Goal: Information Seeking & Learning: Learn about a topic

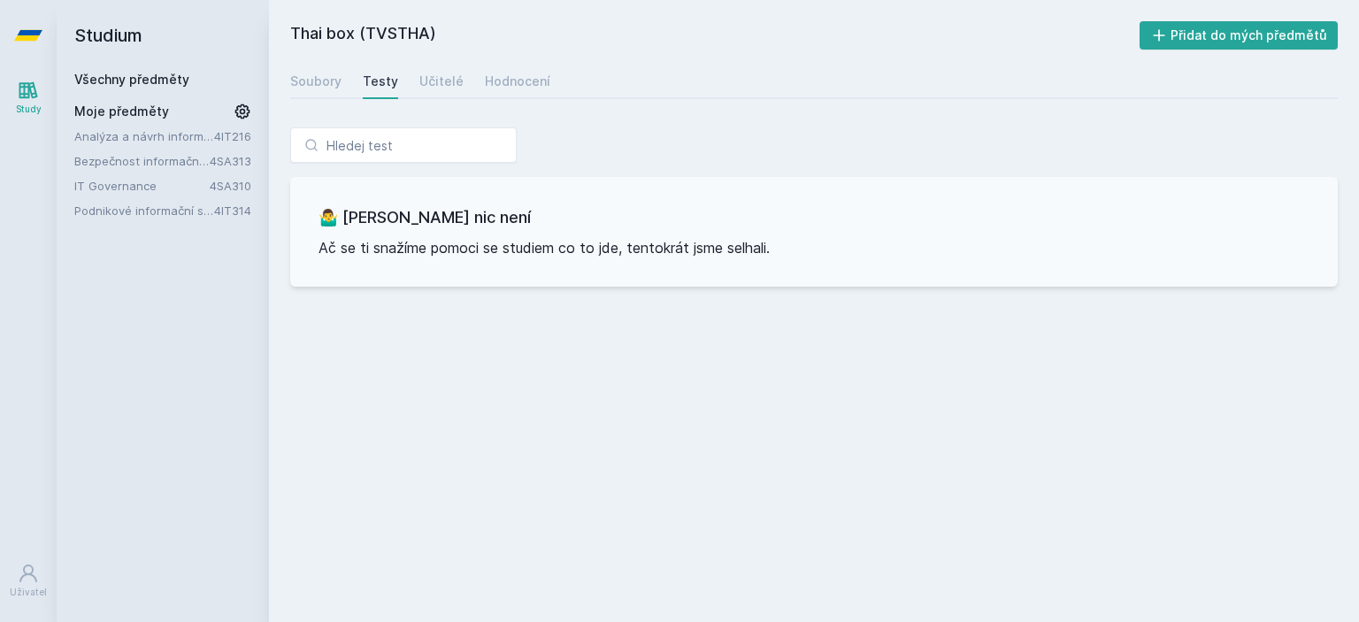
click at [24, 102] on link "Study" at bounding box center [29, 98] width 50 height 54
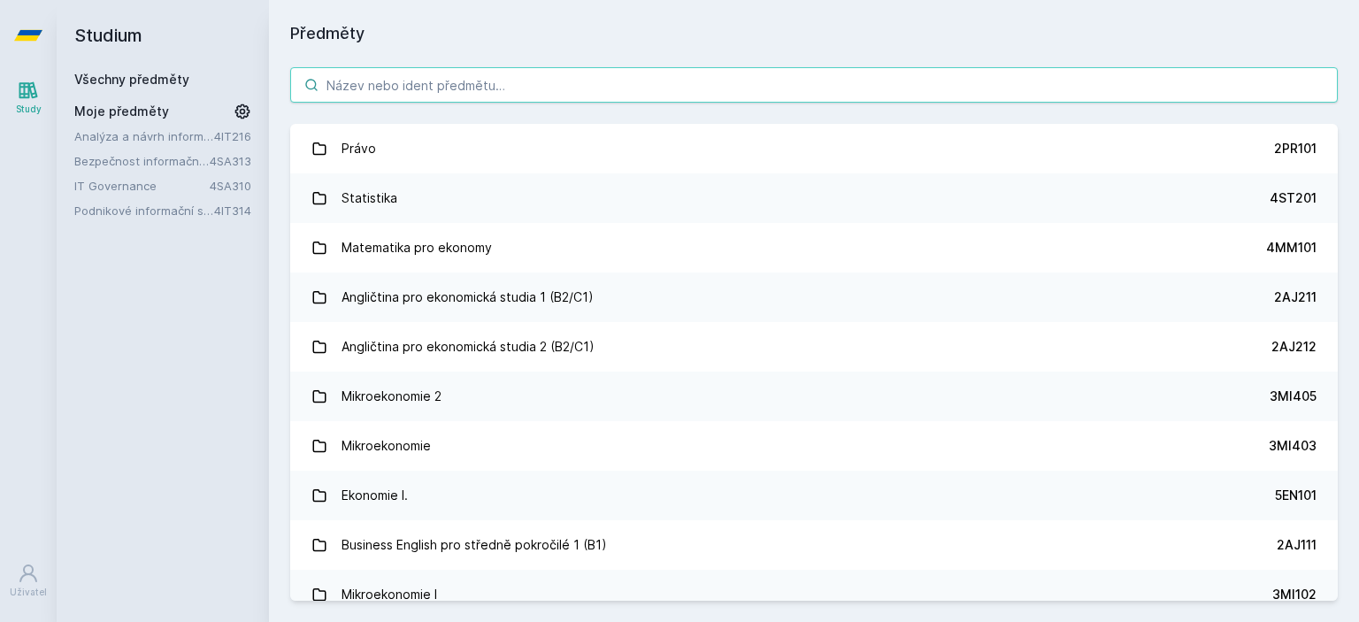
click at [429, 92] on input "search" at bounding box center [813, 84] width 1047 height 35
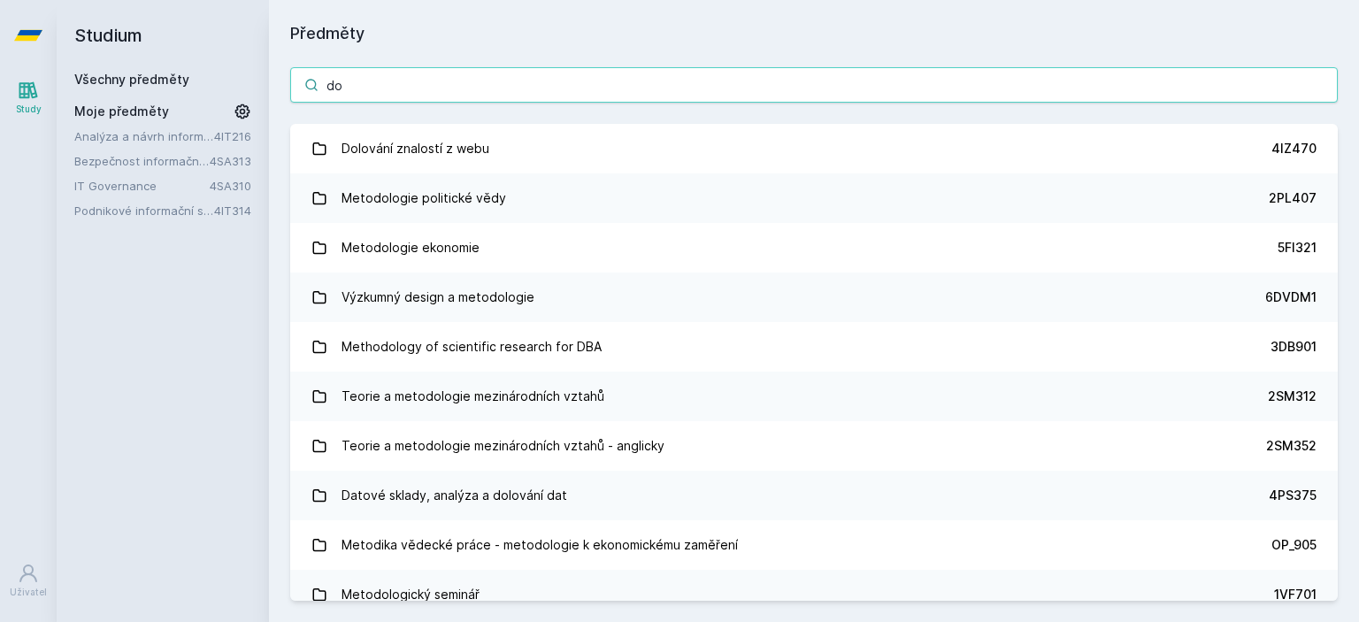
type input "d"
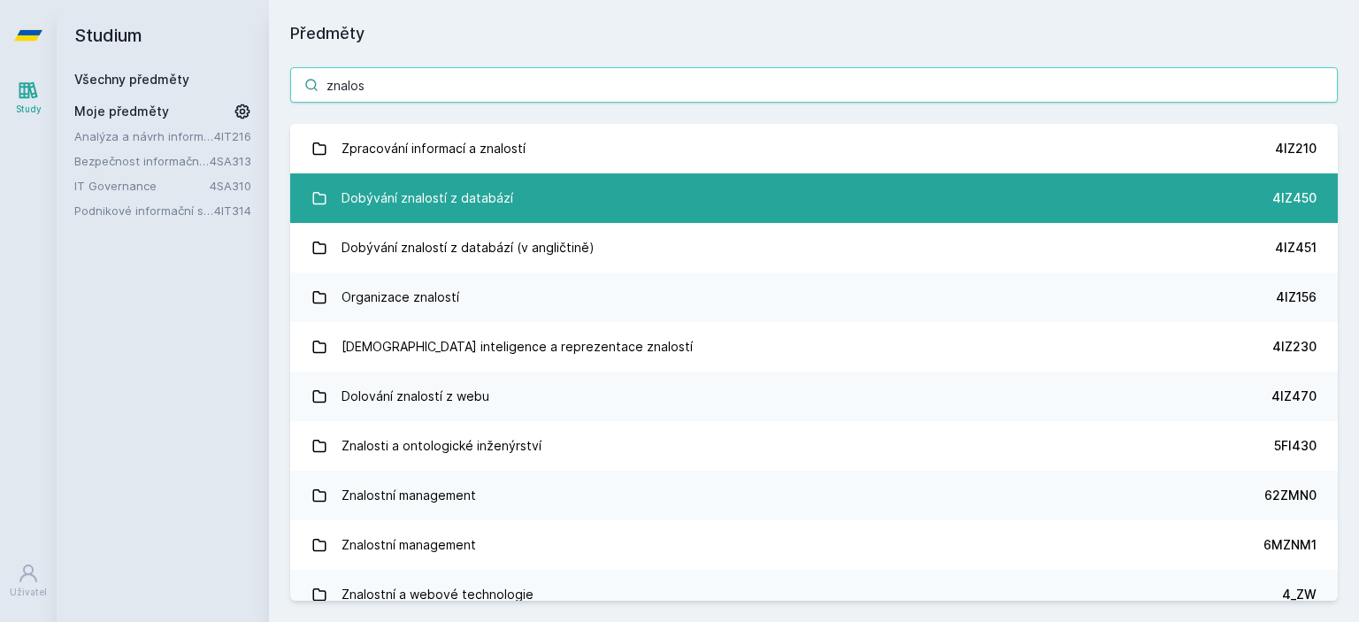
type input "znalos"
click at [467, 201] on div "Dobývání znalostí z databází" at bounding box center [427, 197] width 172 height 35
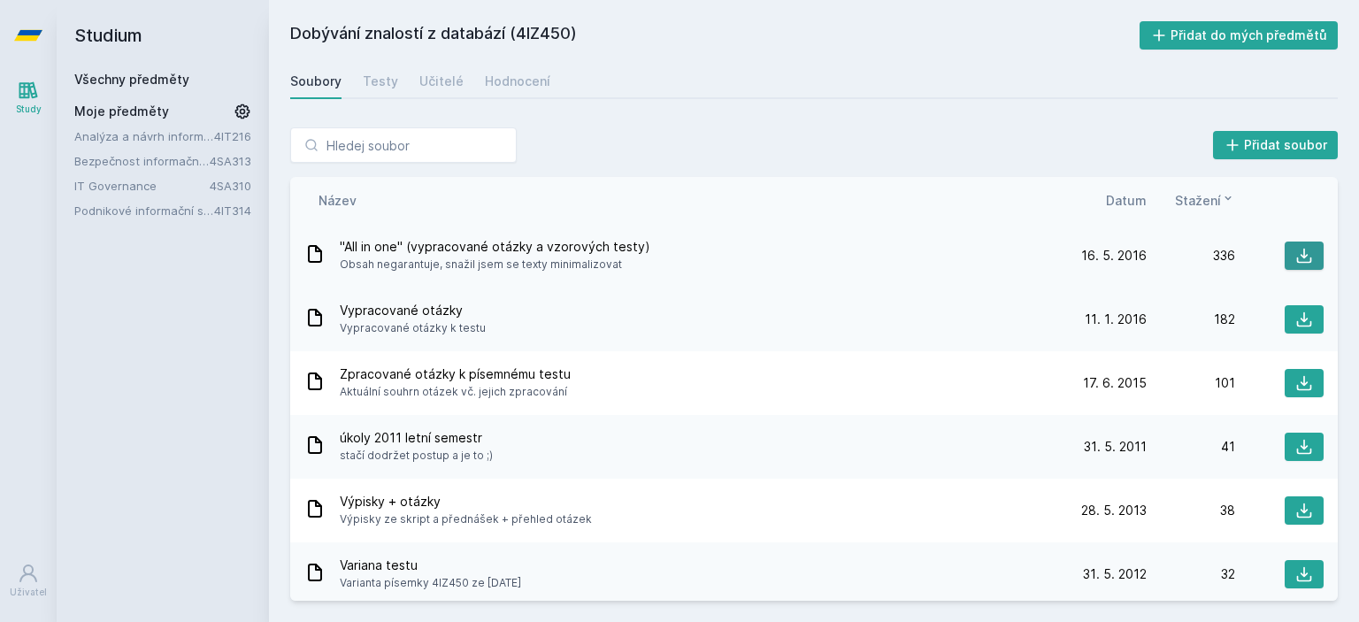
click at [1295, 257] on icon at bounding box center [1304, 256] width 18 height 18
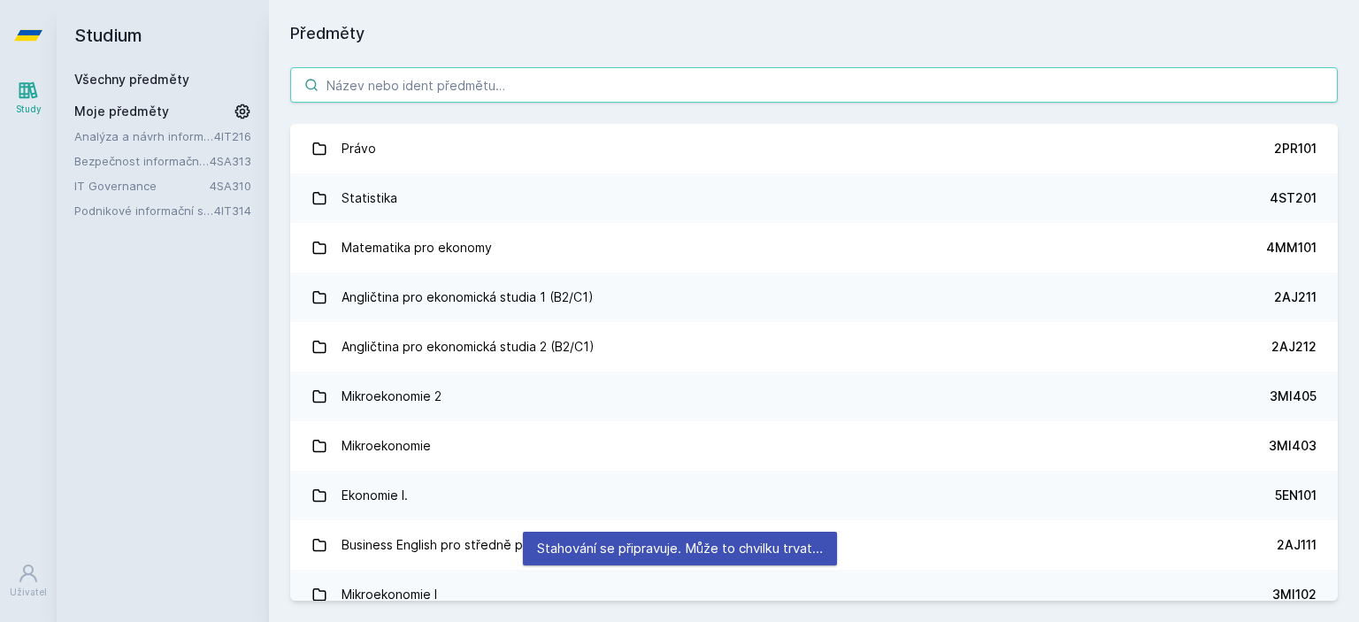
click at [366, 81] on input "search" at bounding box center [813, 84] width 1047 height 35
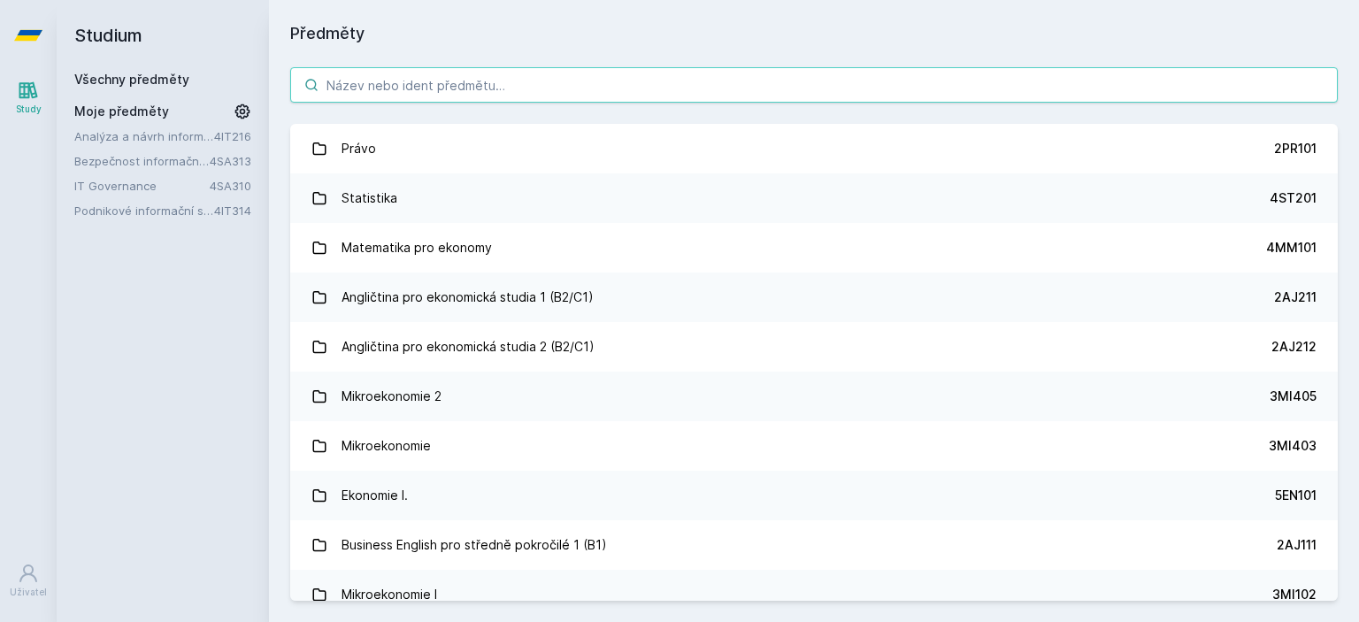
click at [401, 93] on input "search" at bounding box center [813, 84] width 1047 height 35
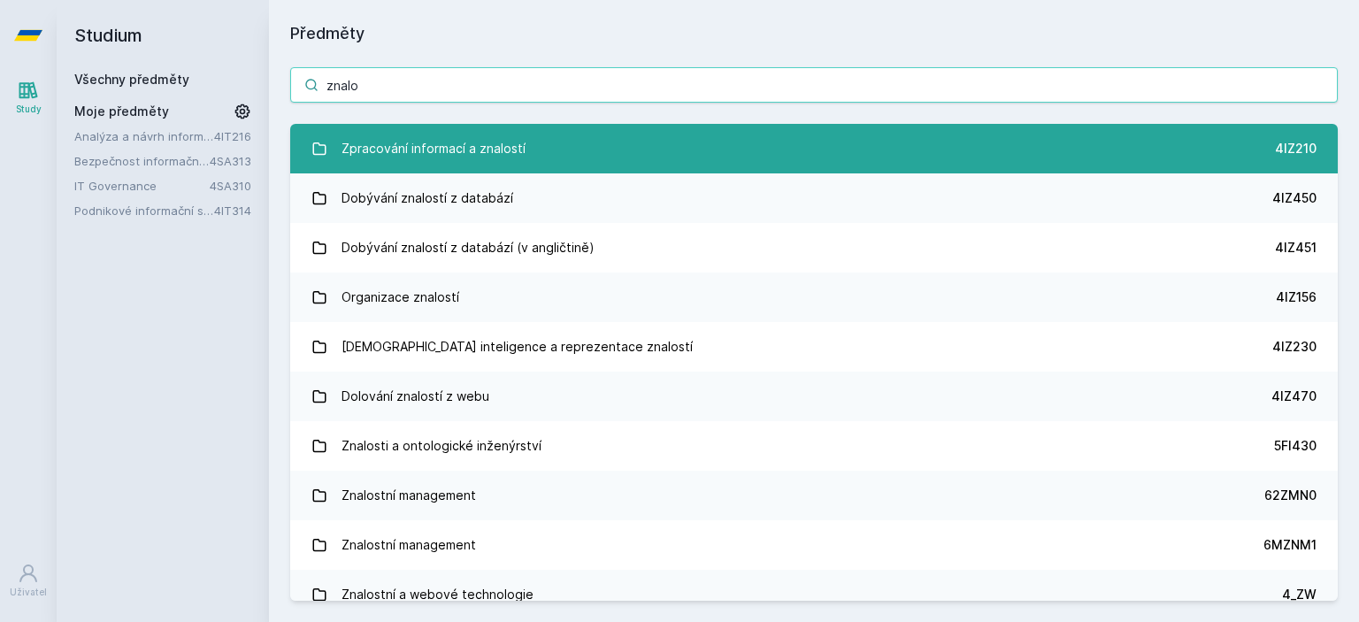
type input "znalo"
click at [394, 156] on div "Zpracování informací a znalostí" at bounding box center [433, 148] width 184 height 35
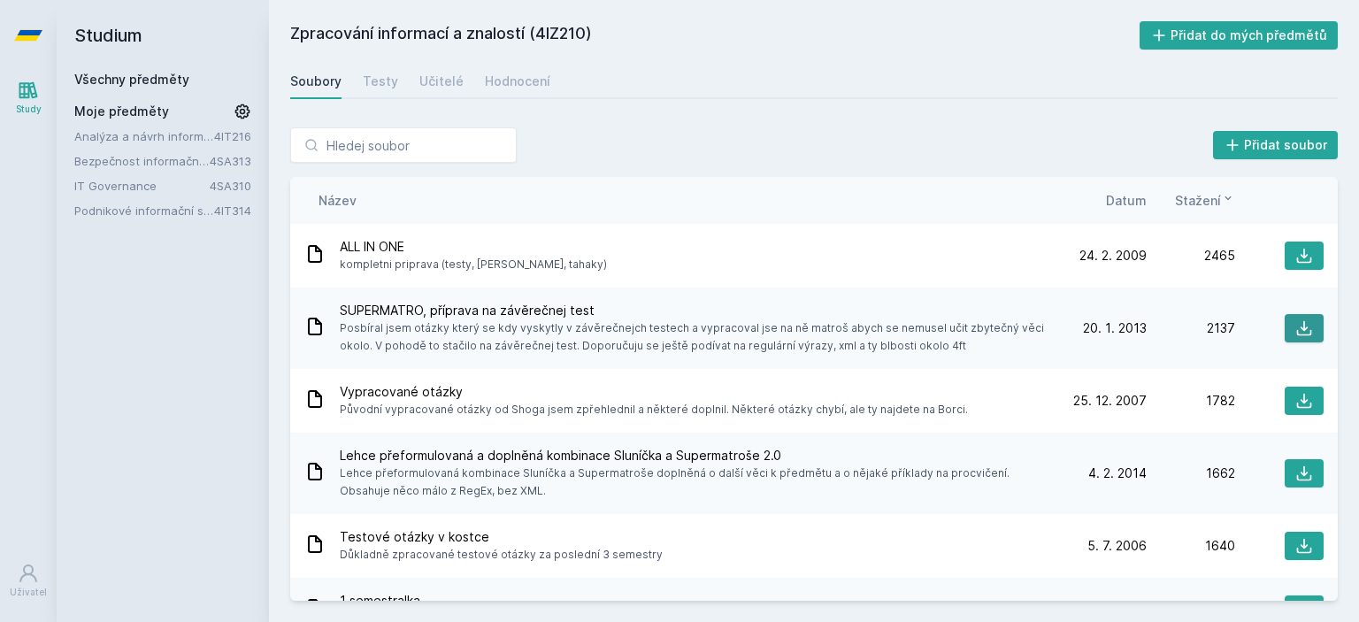
click at [1295, 328] on icon at bounding box center [1304, 328] width 18 height 18
